Goal: Leave review/rating

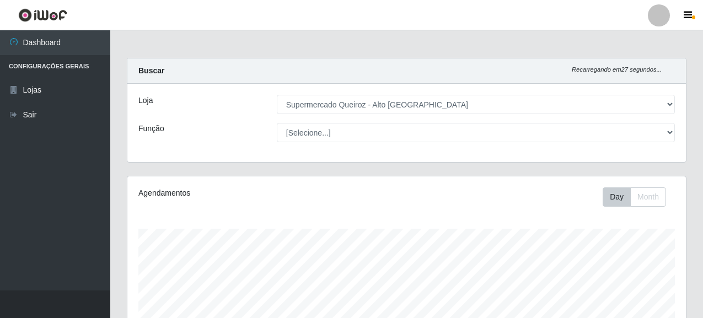
select select "496"
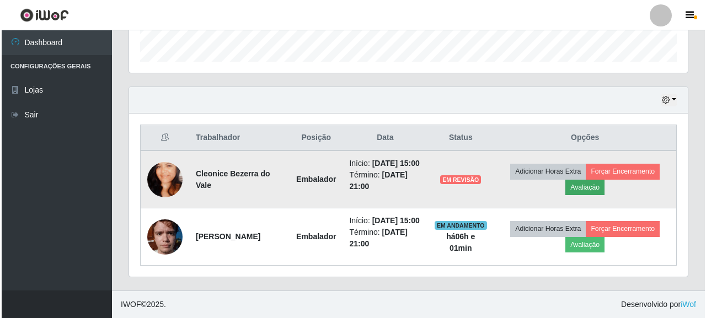
scroll to position [229, 559]
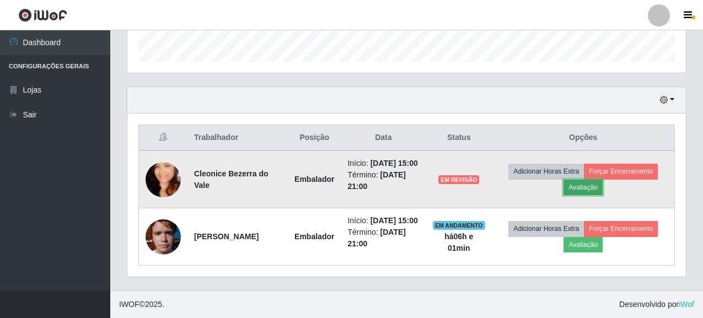
click at [596, 180] on button "Avaliação" at bounding box center [583, 187] width 39 height 15
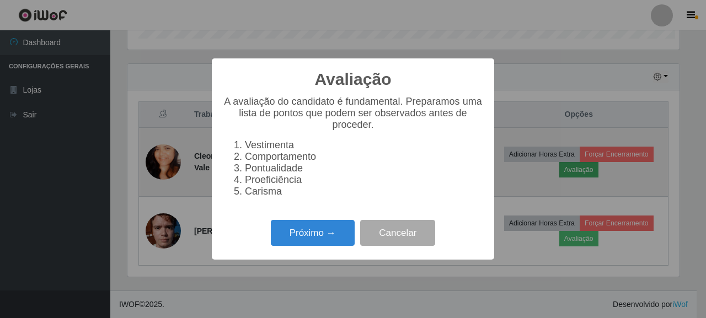
scroll to position [229, 552]
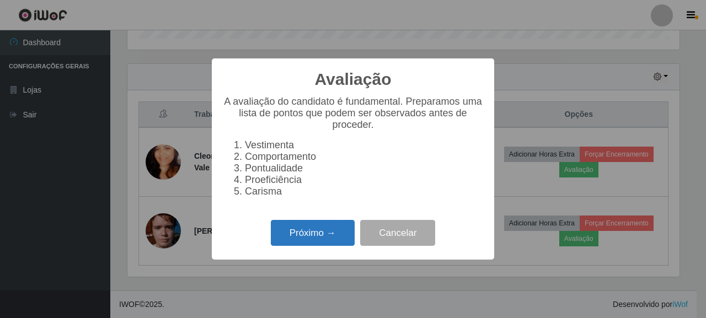
click at [309, 242] on button "Próximo →" at bounding box center [313, 233] width 84 height 26
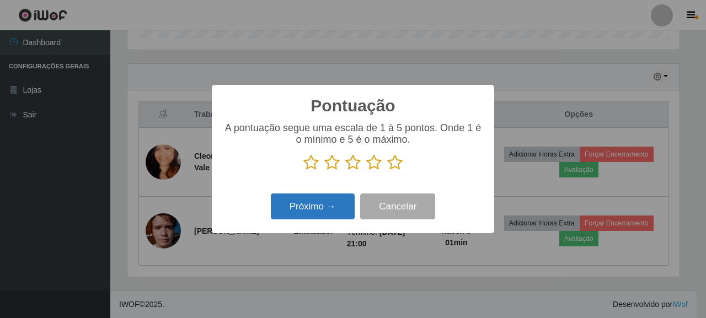
scroll to position [551415, 551092]
click at [390, 163] on icon at bounding box center [394, 162] width 15 height 17
click at [387, 171] on input "radio" at bounding box center [387, 171] width 0 height 0
click at [340, 196] on button "Próximo →" at bounding box center [313, 207] width 84 height 26
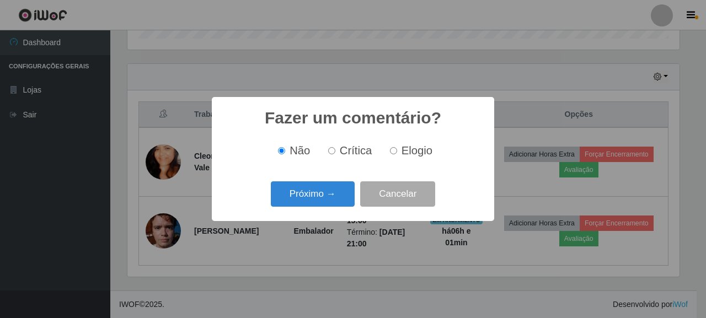
click at [398, 154] on label "Elogio" at bounding box center [409, 151] width 47 height 13
click at [397, 154] on input "Elogio" at bounding box center [393, 150] width 7 height 7
radio input "true"
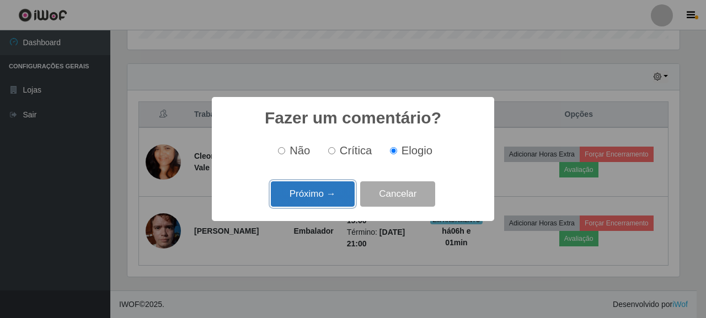
click at [306, 193] on button "Próximo →" at bounding box center [313, 194] width 84 height 26
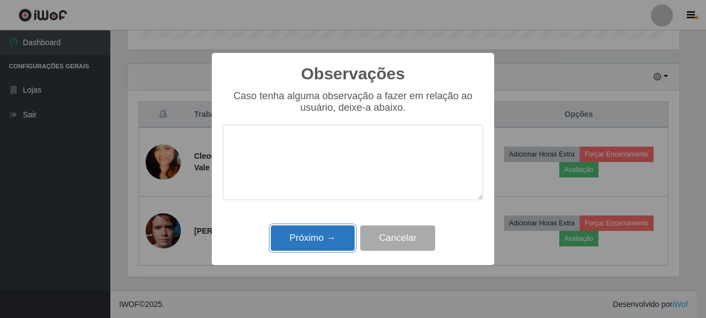
drag, startPoint x: 311, startPoint y: 243, endPoint x: 359, endPoint y: 220, distance: 52.6
click at [311, 240] on button "Próximo →" at bounding box center [313, 239] width 84 height 26
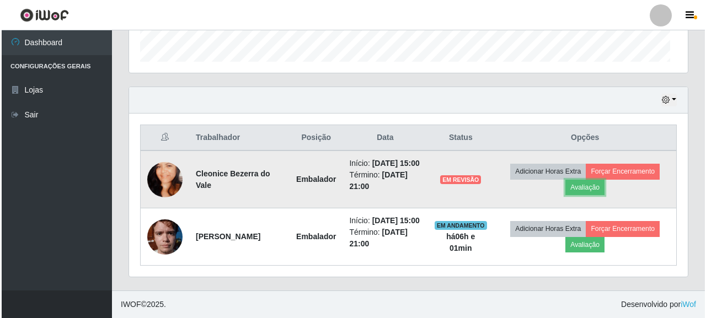
scroll to position [229, 559]
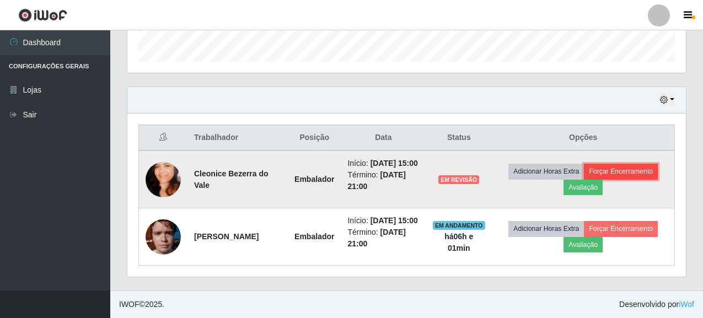
click at [621, 164] on button "Forçar Encerramento" at bounding box center [621, 171] width 74 height 15
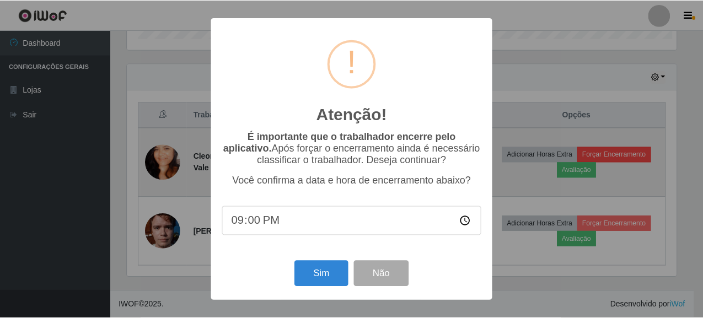
scroll to position [229, 552]
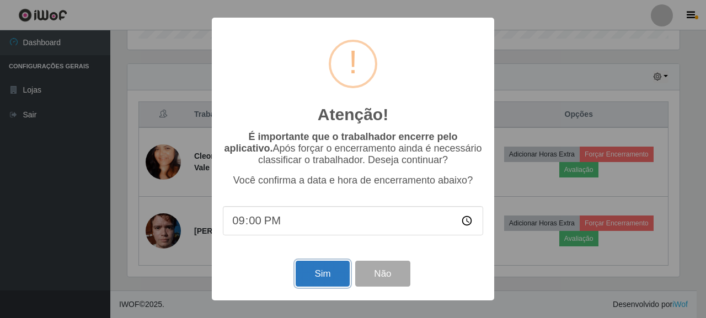
click at [335, 277] on button "Sim" at bounding box center [323, 274] width 54 height 26
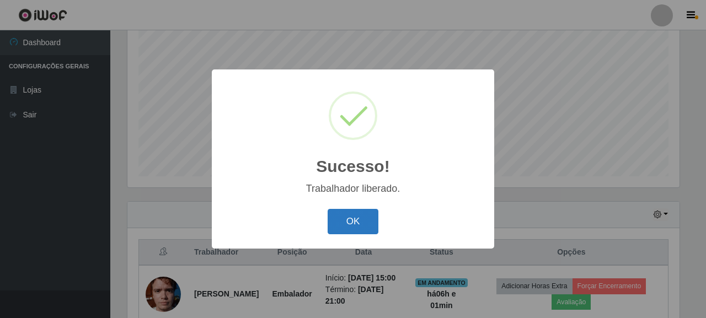
click at [371, 224] on button "OK" at bounding box center [353, 222] width 51 height 26
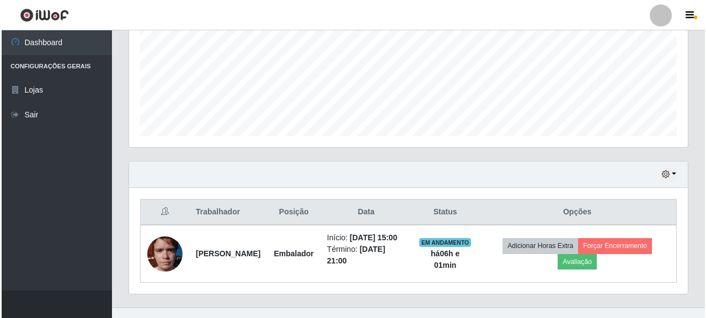
scroll to position [287, 0]
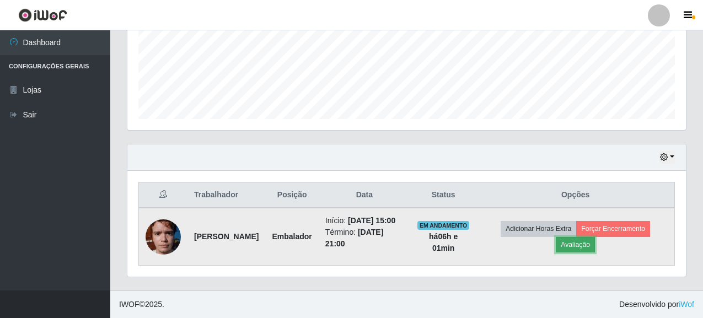
click at [595, 241] on button "Avaliação" at bounding box center [575, 244] width 39 height 15
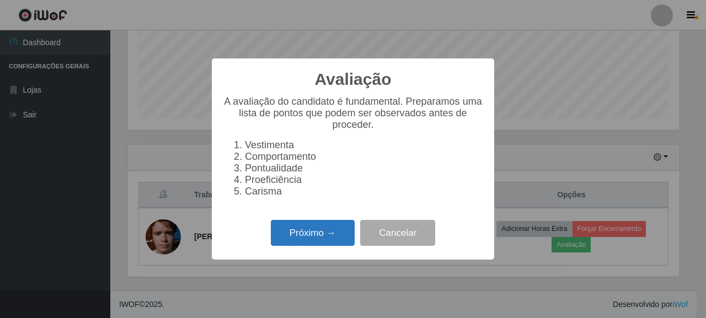
click at [325, 239] on button "Próximo →" at bounding box center [313, 233] width 84 height 26
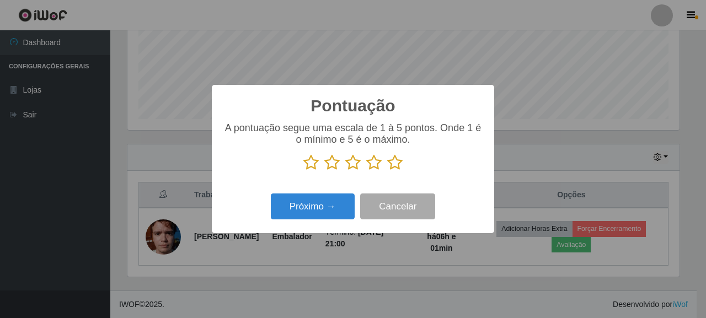
click at [400, 161] on icon at bounding box center [394, 162] width 15 height 17
click at [387, 171] on input "radio" at bounding box center [387, 171] width 0 height 0
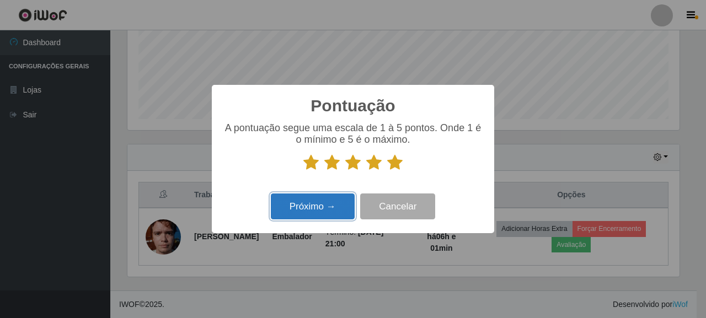
click at [327, 210] on button "Próximo →" at bounding box center [313, 207] width 84 height 26
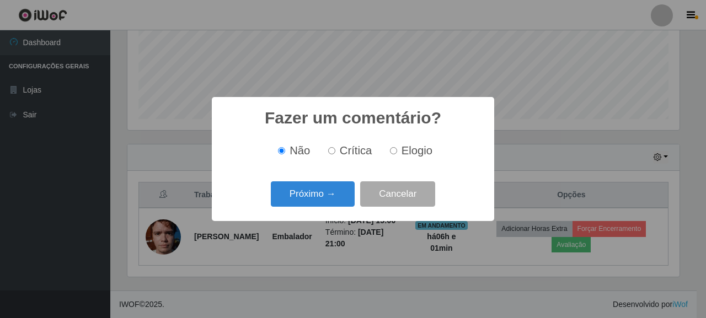
click at [398, 149] on label "Elogio" at bounding box center [409, 151] width 47 height 13
click at [397, 149] on input "Elogio" at bounding box center [393, 150] width 7 height 7
radio input "true"
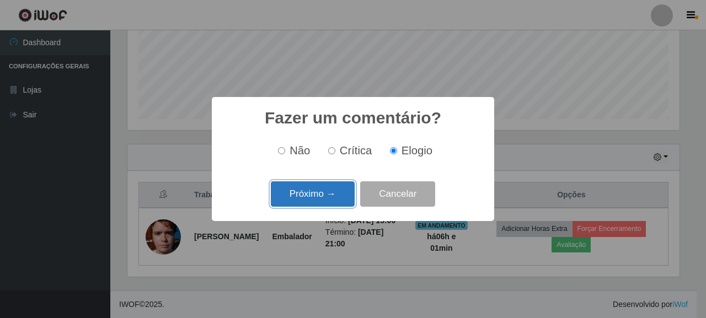
click at [325, 198] on button "Próximo →" at bounding box center [313, 194] width 84 height 26
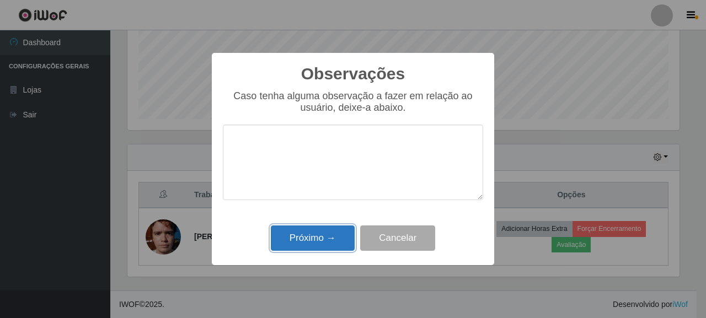
click at [322, 234] on button "Próximo →" at bounding box center [313, 239] width 84 height 26
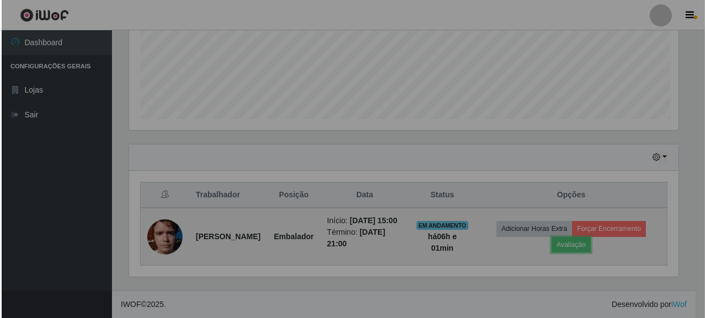
scroll to position [229, 559]
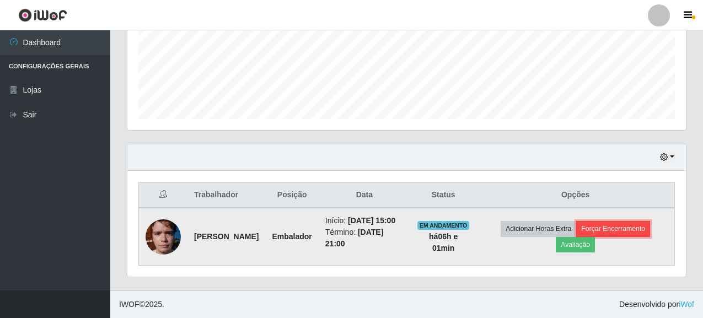
click at [609, 226] on button "Forçar Encerramento" at bounding box center [613, 228] width 74 height 15
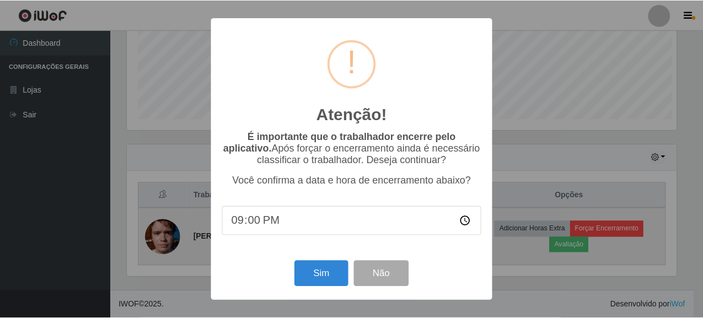
scroll to position [229, 552]
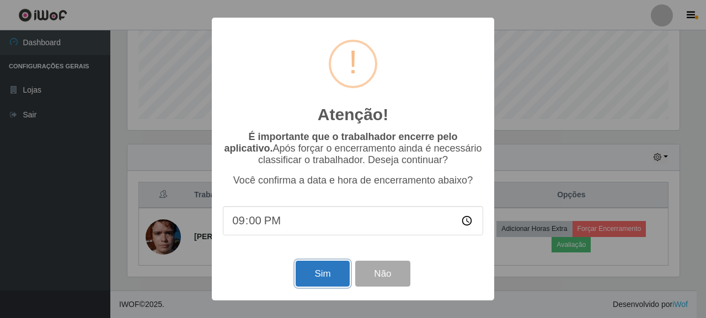
click at [326, 273] on button "Sim" at bounding box center [323, 274] width 54 height 26
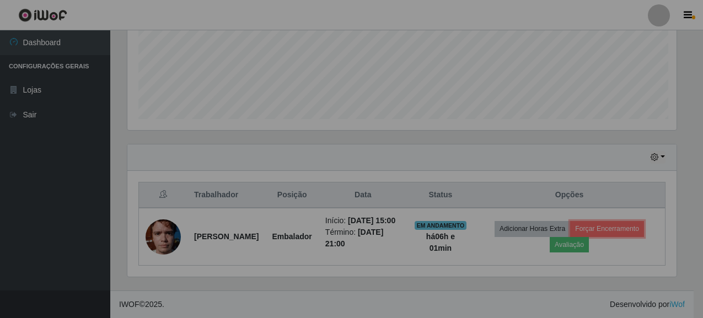
scroll to position [0, 0]
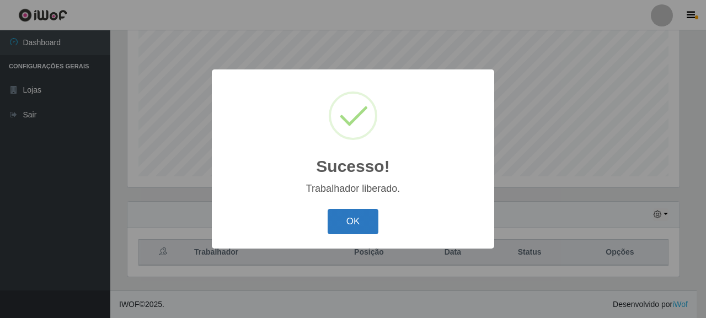
click at [357, 217] on button "OK" at bounding box center [353, 222] width 51 height 26
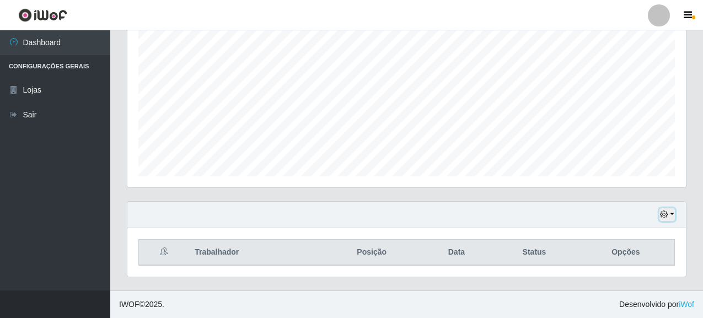
click at [671, 213] on button "button" at bounding box center [667, 215] width 15 height 13
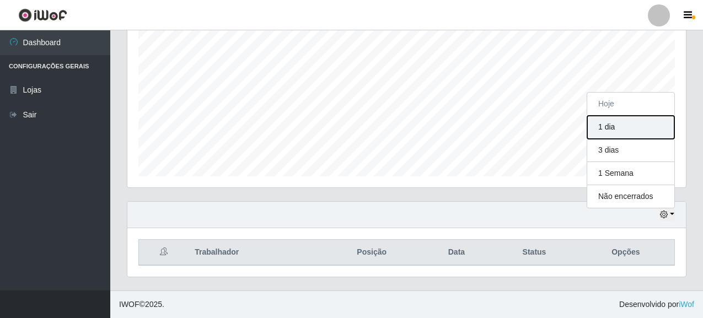
click at [621, 131] on button "1 dia" at bounding box center [631, 127] width 87 height 23
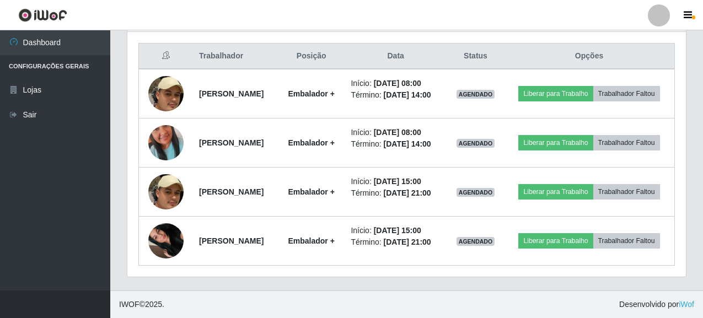
scroll to position [447, 0]
